Goal: Task Accomplishment & Management: Manage account settings

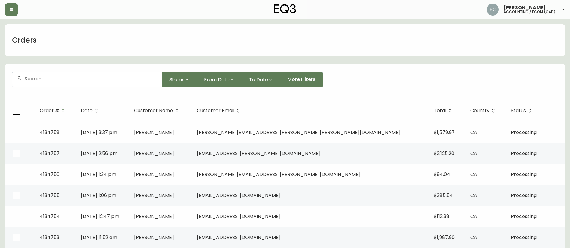
click at [93, 75] on div at bounding box center [87, 79] width 150 height 15
paste input "4132520"
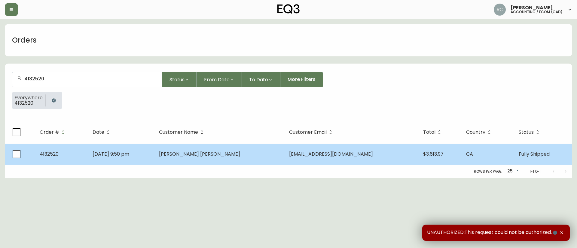
type input "4132520"
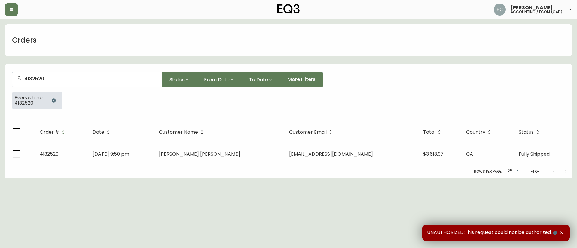
click at [154, 158] on td "Apr 19 2025, 9:50 pm" at bounding box center [121, 154] width 66 height 21
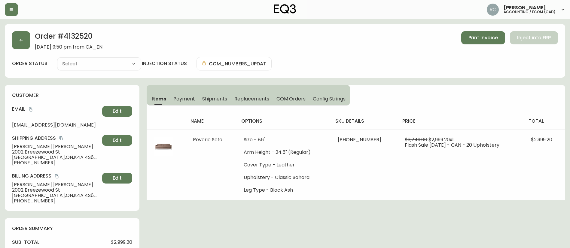
type input "Fully Shipped"
select select "FULLY_SHIPPED"
click at [183, 94] on button "Payment" at bounding box center [184, 98] width 29 height 13
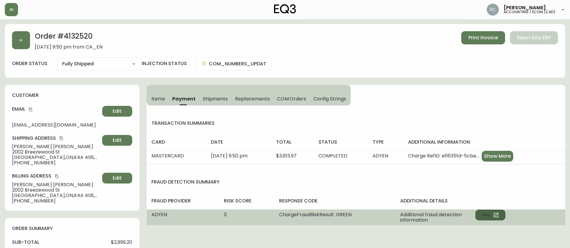
click at [481, 211] on button "View" at bounding box center [490, 215] width 30 height 11
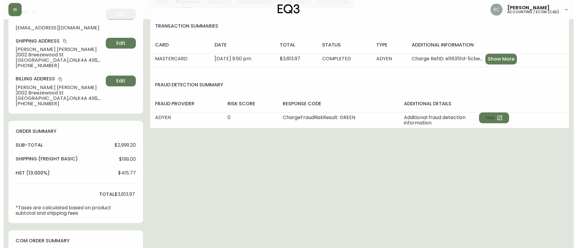
scroll to position [275, 0]
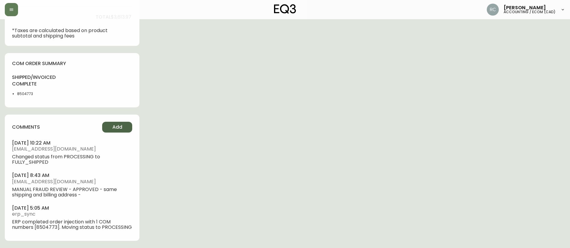
click at [120, 127] on span "Add" at bounding box center [117, 127] width 10 height 7
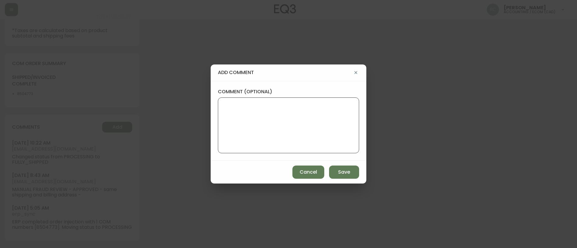
click at [301, 102] on textarea "comment (optional)" at bounding box center [288, 126] width 131 height 48
paste textarea "ECOM RETURN TICKET# 814775 ECOM ORD# 4132520 RTN# 1161916797 TOTAL REFUND AMT: …"
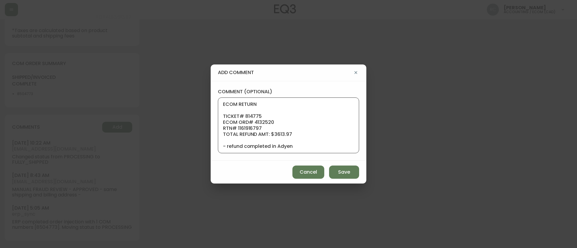
scroll to position [48, 0]
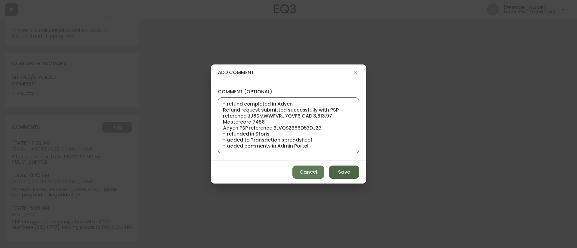
type textarea "ECOM RETURN TICKET# 814775 ECOM ORD# 4132520 RTN# 1161916797 TOTAL REFUND AMT: …"
click at [332, 172] on button "Save" at bounding box center [344, 172] width 30 height 13
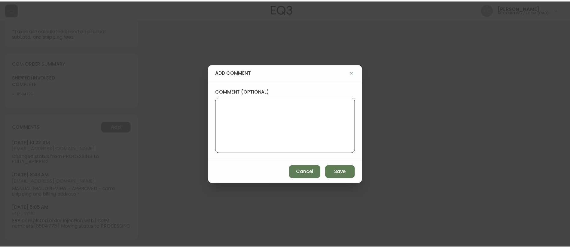
scroll to position [0, 0]
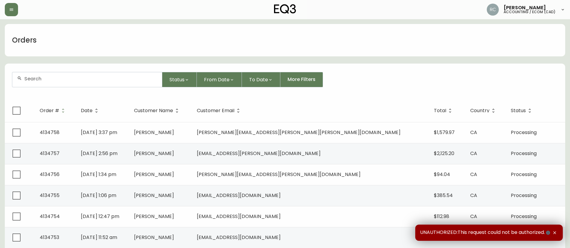
click at [102, 67] on form "Status From Date To Date More Filters" at bounding box center [285, 82] width 560 height 35
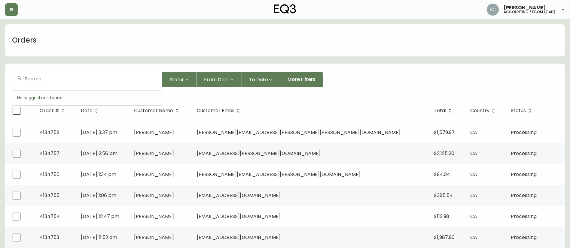
click at [95, 78] on input "text" at bounding box center [90, 79] width 133 height 6
paste input "4134546"
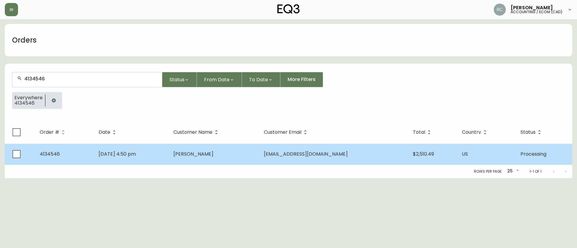
type input "4134546"
click at [244, 154] on td "[PERSON_NAME]" at bounding box center [213, 154] width 90 height 21
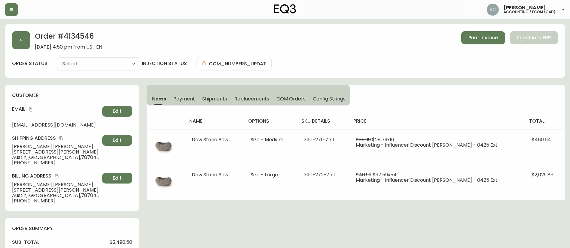
type input "Processing"
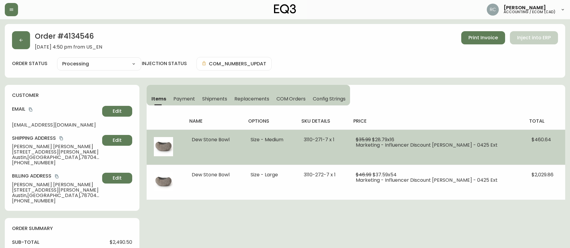
select select "PROCESSING"
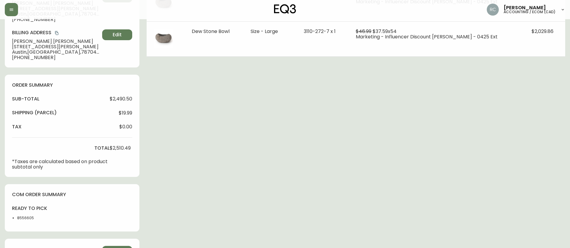
scroll to position [150, 0]
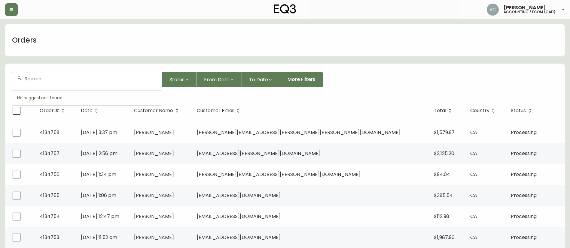
click at [78, 76] on input "text" at bounding box center [90, 79] width 133 height 6
paste input "4134731"
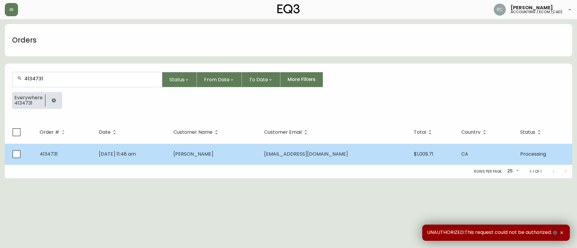
type input "4134731"
click at [198, 151] on td "[PERSON_NAME]" at bounding box center [213, 154] width 90 height 21
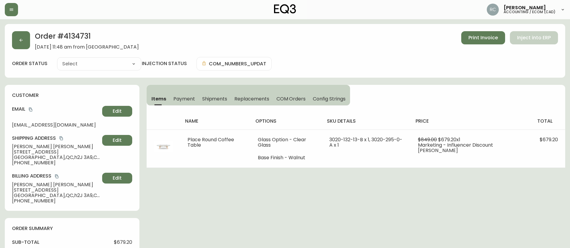
type input "Processing"
select select "PROCESSING"
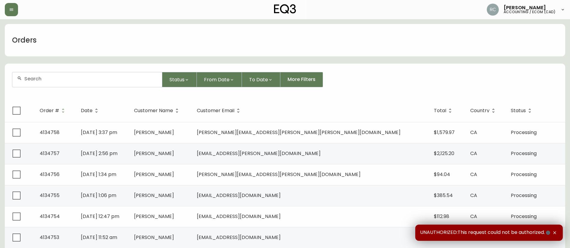
click at [130, 75] on div at bounding box center [87, 79] width 150 height 15
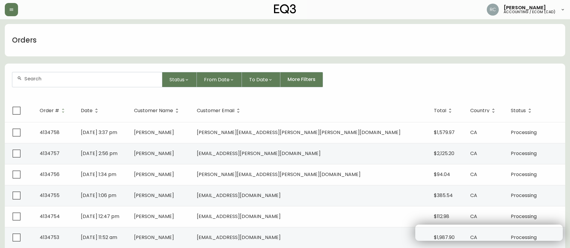
paste input "4134546"
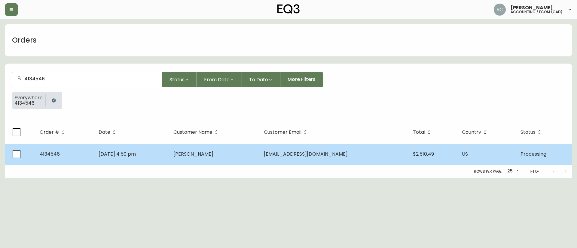
type input "4134546"
click at [168, 155] on td "[DATE] 4:50 pm" at bounding box center [131, 154] width 75 height 21
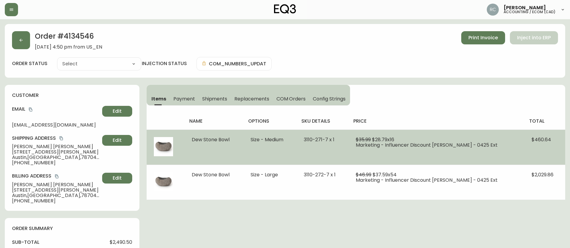
type input "Processing"
select select "PROCESSING"
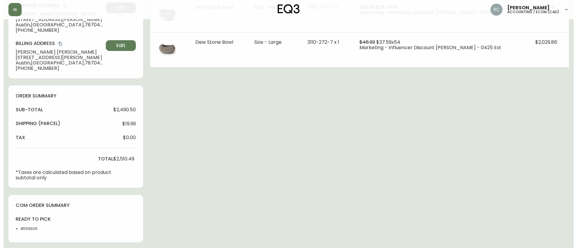
scroll to position [257, 0]
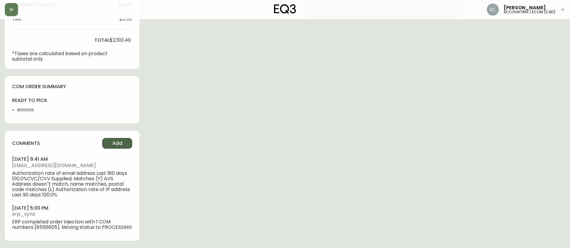
click at [113, 140] on span "Add" at bounding box center [117, 143] width 10 height 7
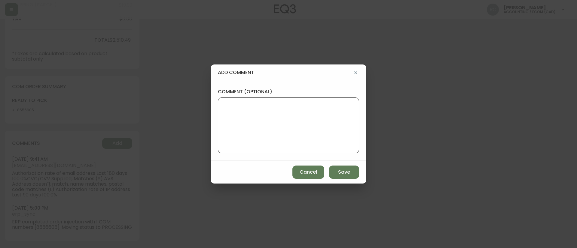
click at [320, 116] on textarea "comment (optional)" at bounding box center [288, 126] width 131 height 48
paste textarea "PAYMENT FOR ADDITIONAL SF FOR ECOM ORD# 4134546 TICKET# 816995 BALANCE DUE: $35…"
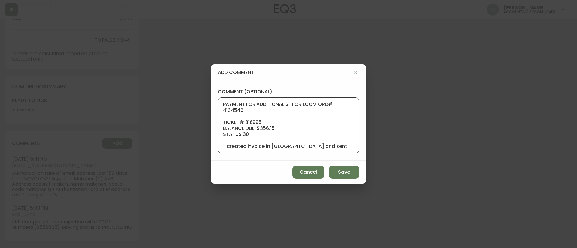
scroll to position [78, 0]
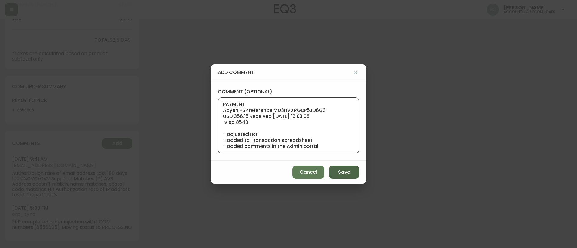
type textarea "PAYMENT FOR ADDITIONAL SF FOR ECOM ORD# 4134546 TICKET# 816995 BALANCE DUE: $35…"
click at [347, 170] on span "Save" at bounding box center [344, 172] width 12 height 7
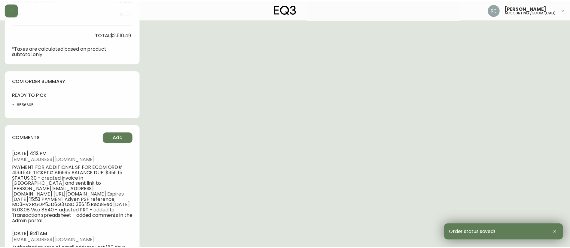
scroll to position [252, 0]
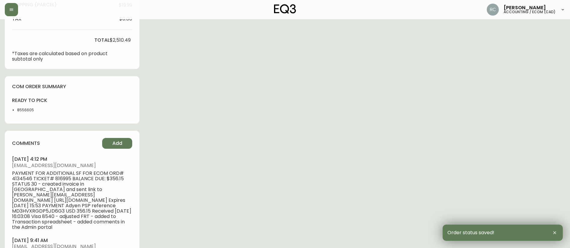
click at [275, 118] on div "Order # 4134546 August 6, 2025 at 4:50 pm from US_EN Print Invoice Inject into …" at bounding box center [285, 50] width 560 height 557
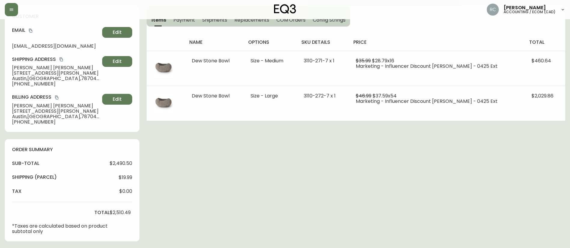
scroll to position [0, 0]
